Goal: Transaction & Acquisition: Purchase product/service

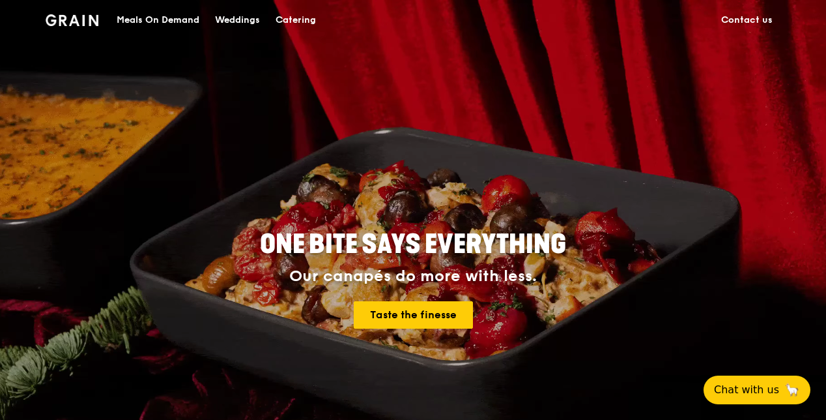
click at [150, 17] on div "Meals On Demand" at bounding box center [158, 20] width 83 height 39
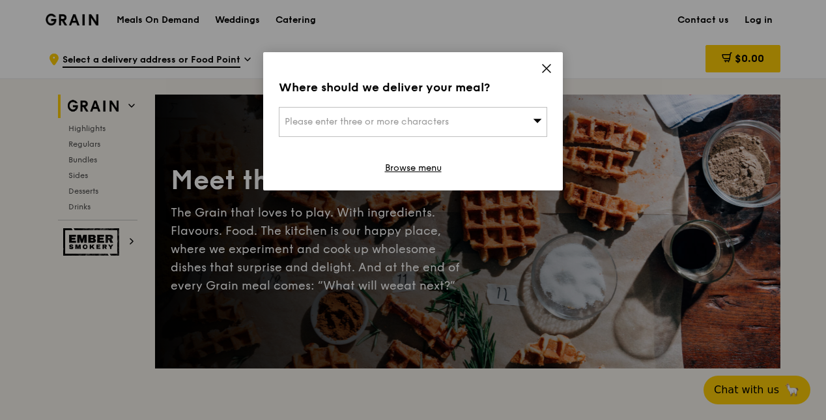
click at [530, 126] on div "Please enter three or more characters" at bounding box center [413, 122] width 268 height 30
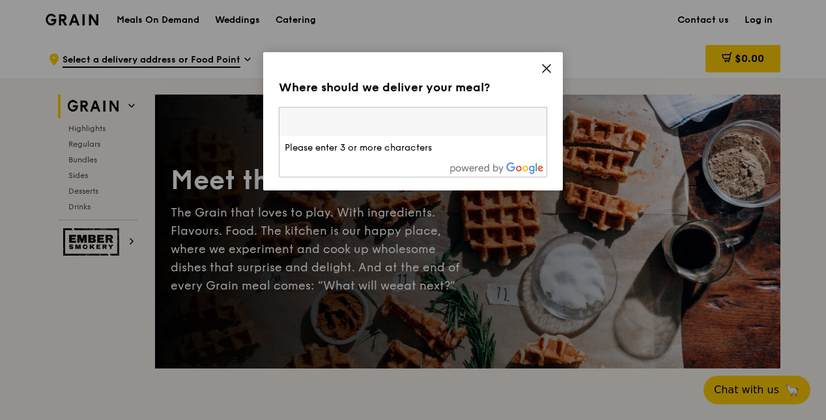
click at [545, 61] on div "Where should we deliver your meal? Please enter three or more characters Please…" at bounding box center [413, 121] width 300 height 138
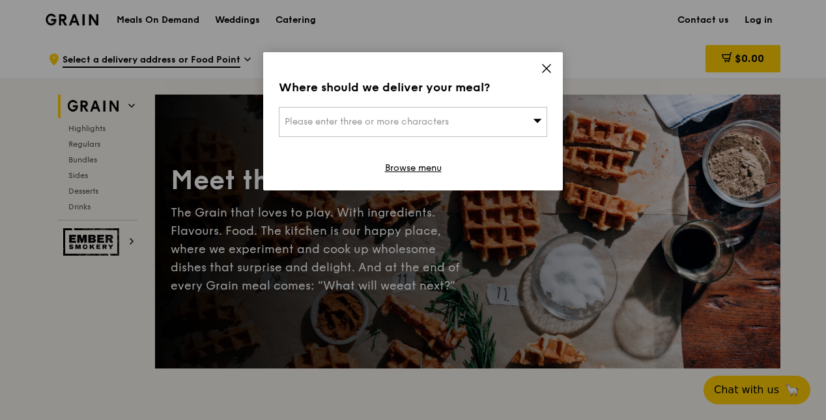
click at [546, 68] on icon at bounding box center [547, 69] width 8 height 8
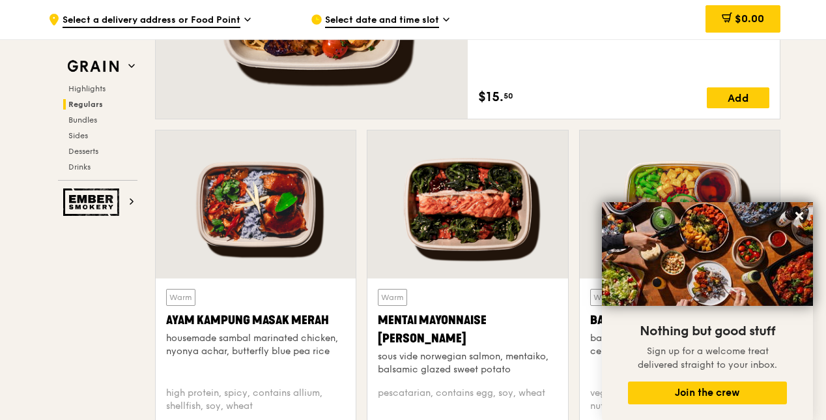
scroll to position [1173, 0]
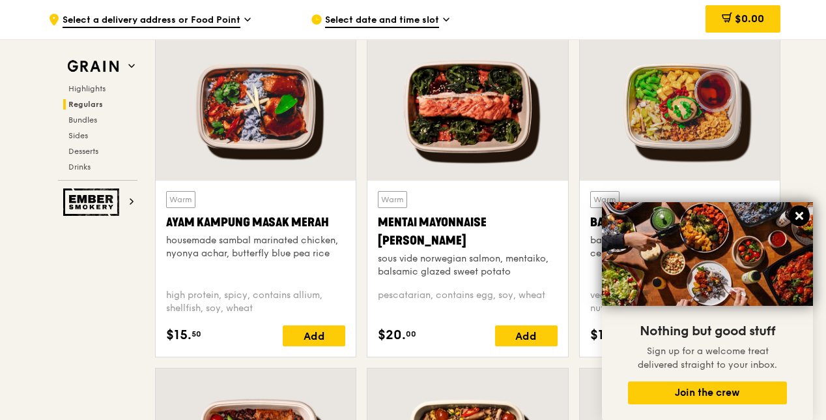
click at [799, 217] on icon at bounding box center [800, 216] width 12 height 12
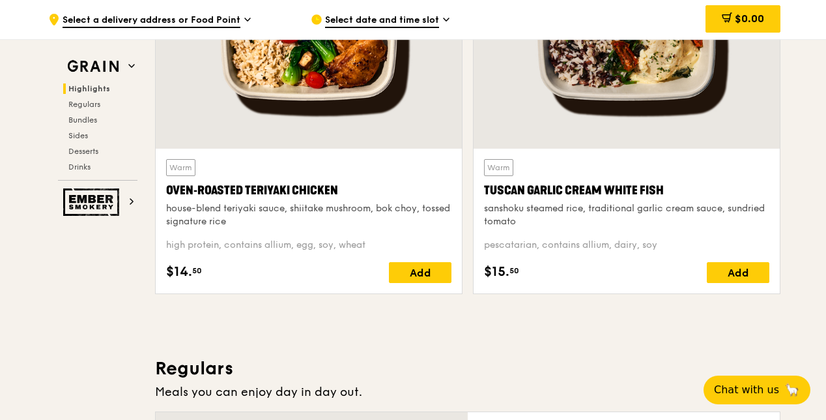
scroll to position [456, 0]
